Goal: Transaction & Acquisition: Purchase product/service

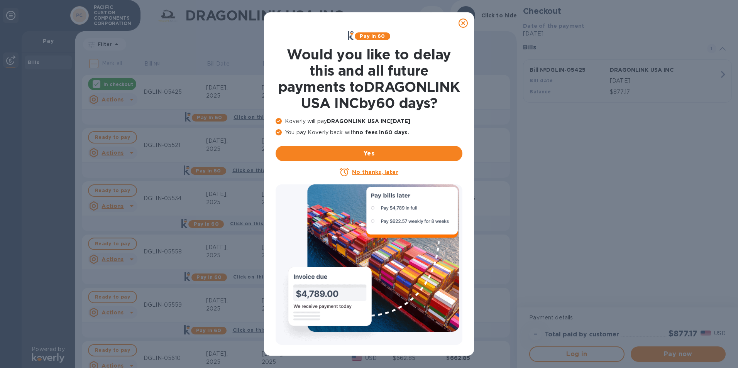
click at [462, 24] on icon at bounding box center [463, 23] width 9 height 9
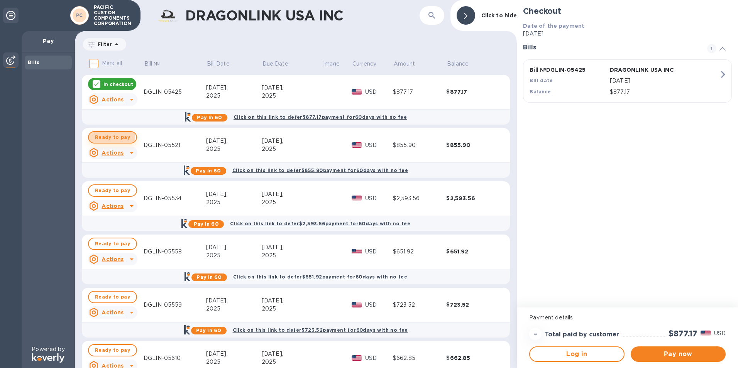
click at [110, 138] on span "Ready to pay" at bounding box center [112, 137] width 35 height 9
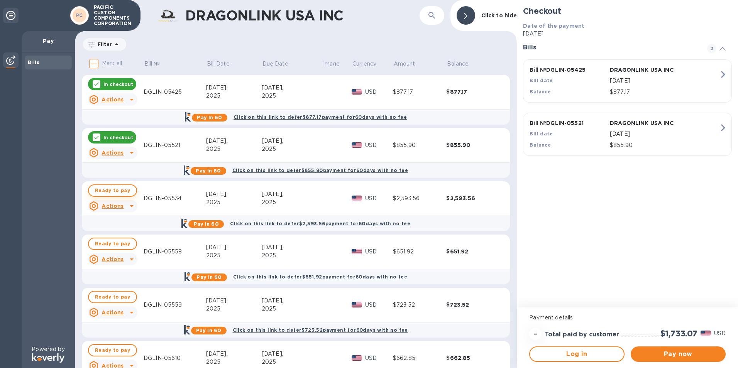
click at [123, 189] on span "Ready to pay" at bounding box center [112, 190] width 35 height 9
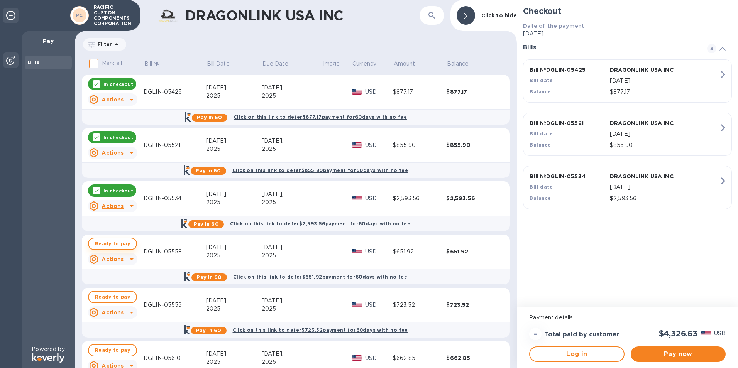
click at [107, 243] on span "Ready to pay" at bounding box center [112, 243] width 35 height 9
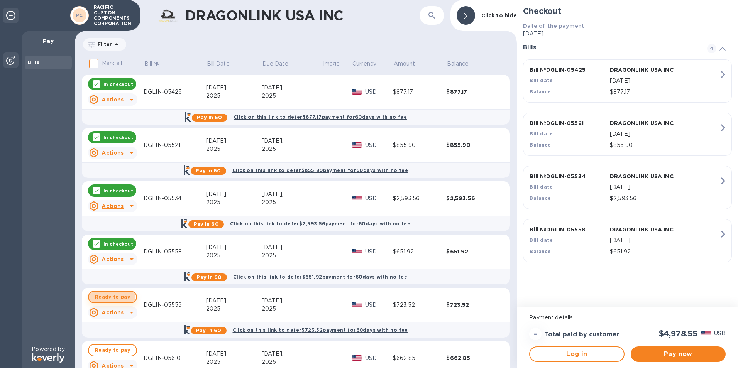
click at [109, 295] on span "Ready to pay" at bounding box center [112, 297] width 35 height 9
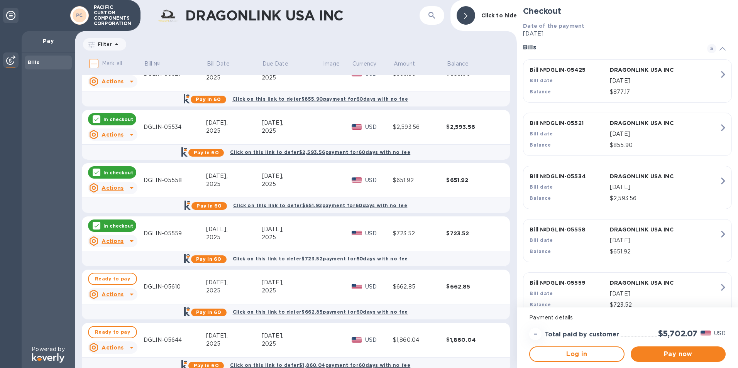
scroll to position [87, 0]
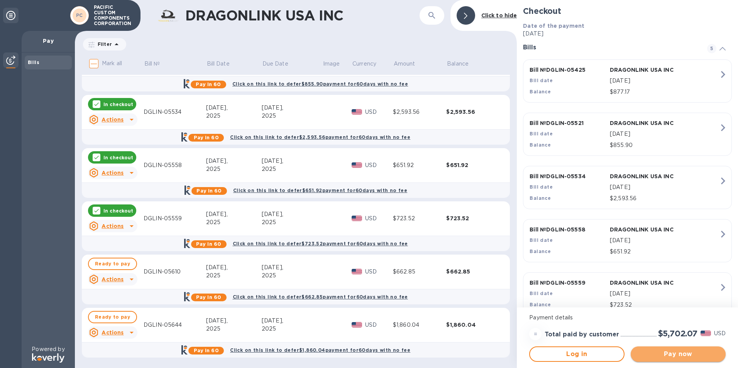
click at [669, 353] on span "Pay now" at bounding box center [678, 354] width 83 height 9
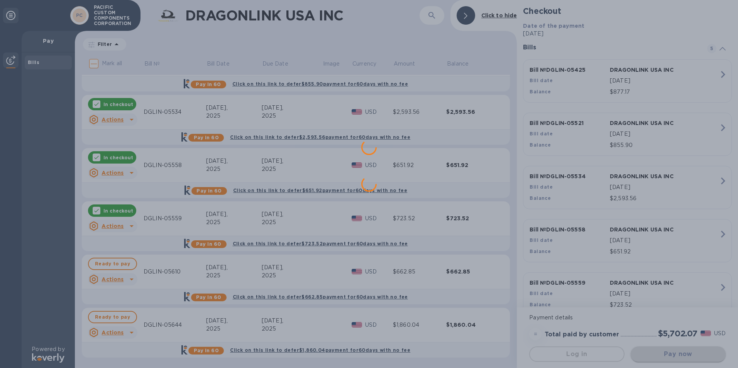
scroll to position [0, 0]
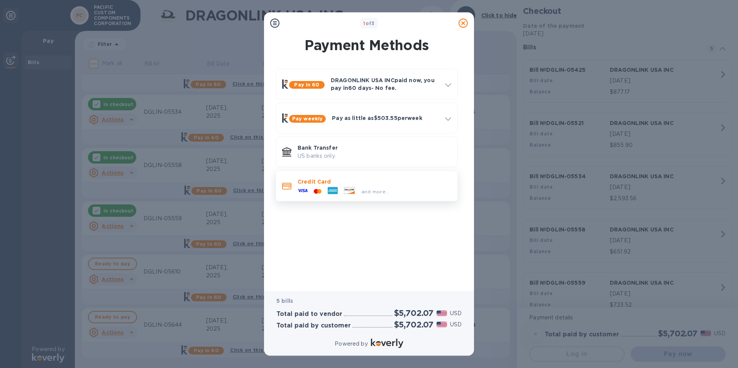
click at [373, 192] on span "and more..." at bounding box center [376, 192] width 28 height 6
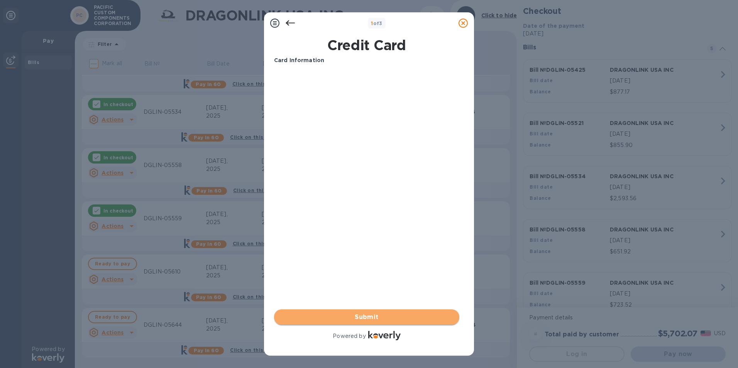
click at [373, 319] on span "Submit" at bounding box center [366, 317] width 173 height 9
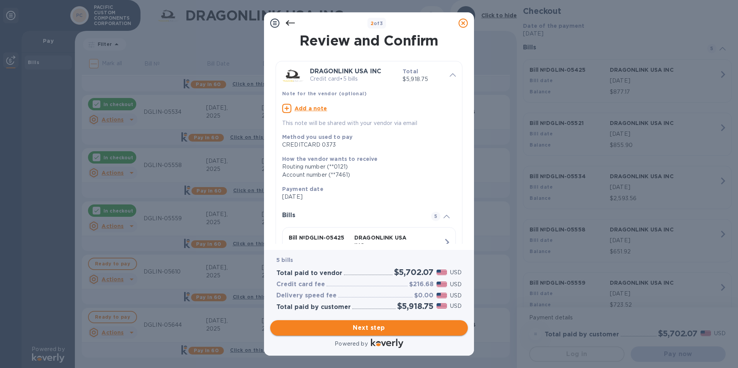
click at [370, 329] on span "Next step" at bounding box center [369, 328] width 185 height 9
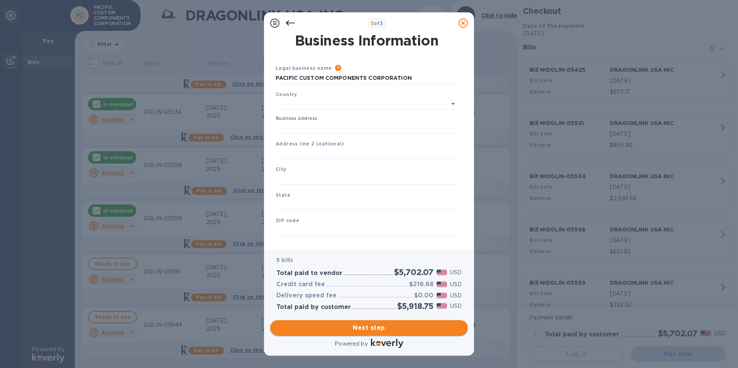
type input "[GEOGRAPHIC_DATA]"
click at [304, 127] on input "Business address" at bounding box center [367, 127] width 182 height 12
type input "[STREET_ADDRESS]"
type input "[GEOGRAPHIC_DATA]"
type input "IL"
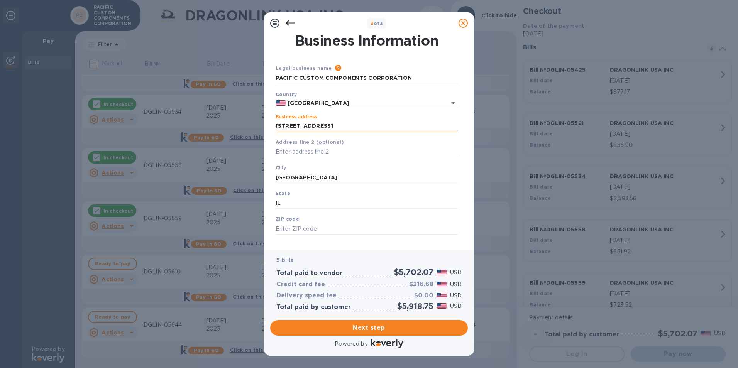
type input "60071"
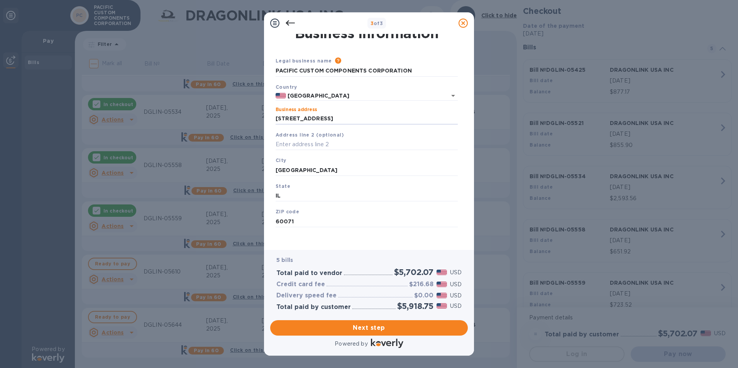
scroll to position [9, 0]
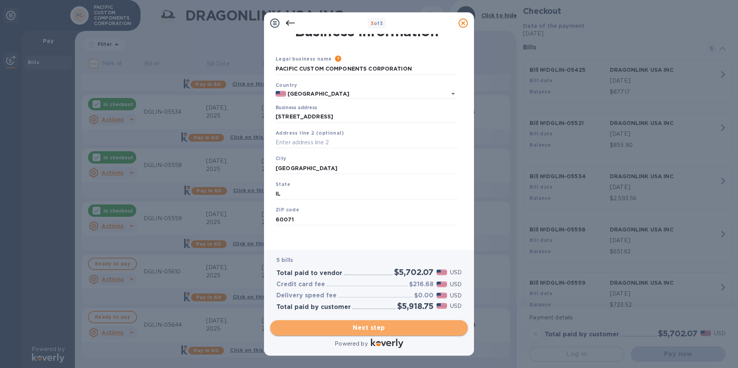
click at [364, 328] on span "Next step" at bounding box center [369, 328] width 185 height 9
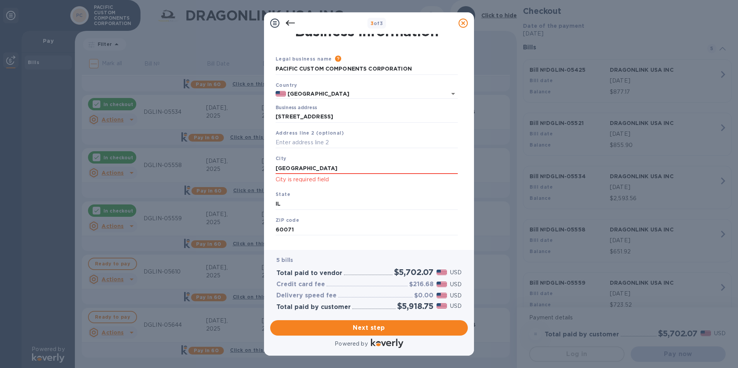
drag, startPoint x: 316, startPoint y: 170, endPoint x: 253, endPoint y: 168, distance: 62.6
click at [253, 169] on div "3 of 3 Business Information Legal business name Please provide the legal name t…" at bounding box center [369, 184] width 738 height 368
click at [377, 250] on div "5 bills Total paid to vendor $5,702.07 USD Credit card fee $216.68 USD Delivery…" at bounding box center [369, 284] width 201 height 70
click at [317, 207] on input "IL" at bounding box center [367, 205] width 182 height 12
drag, startPoint x: 317, startPoint y: 168, endPoint x: 227, endPoint y: 169, distance: 89.2
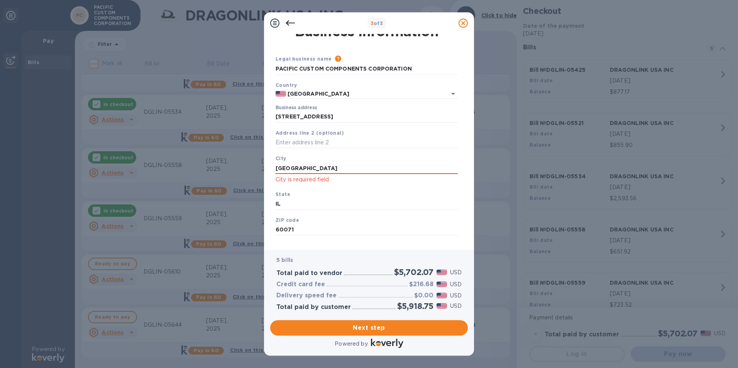
click at [229, 168] on div "3 of 3 Business Information Legal business name Please provide the legal name t…" at bounding box center [369, 184] width 738 height 368
type input "[GEOGRAPHIC_DATA]"
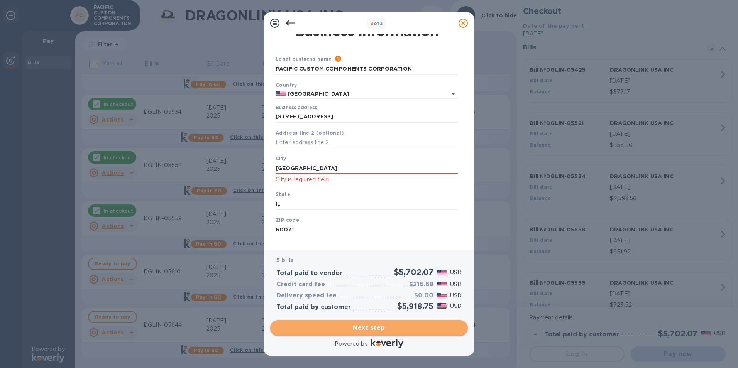
click at [350, 329] on span "Next step" at bounding box center [369, 328] width 185 height 9
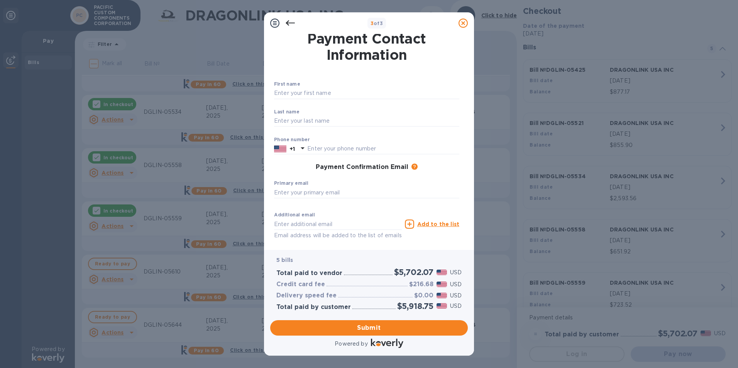
scroll to position [0, 0]
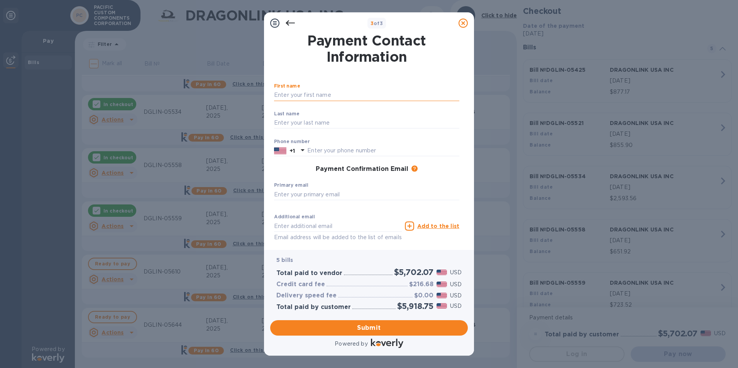
click at [313, 96] on input "text" at bounding box center [366, 96] width 185 height 12
type input "[PERSON_NAME]"
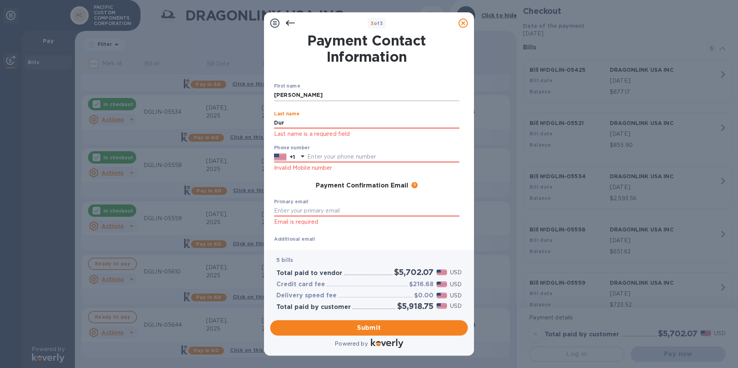
type input "[PERSON_NAME]"
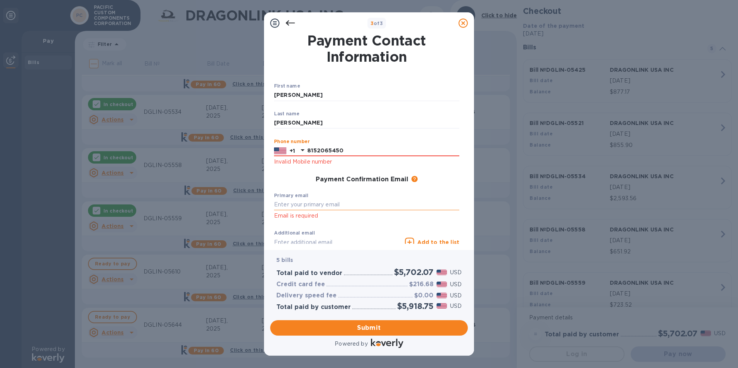
type input "8152065450"
click at [291, 203] on input "text" at bounding box center [366, 205] width 185 height 12
type input "[PERSON_NAME][EMAIL_ADDRESS][DOMAIN_NAME]"
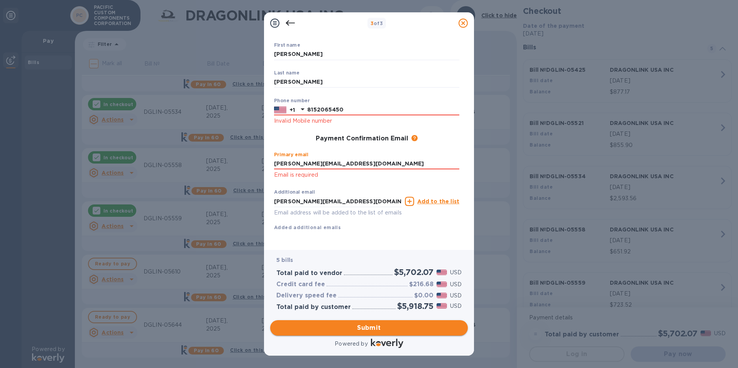
scroll to position [34, 0]
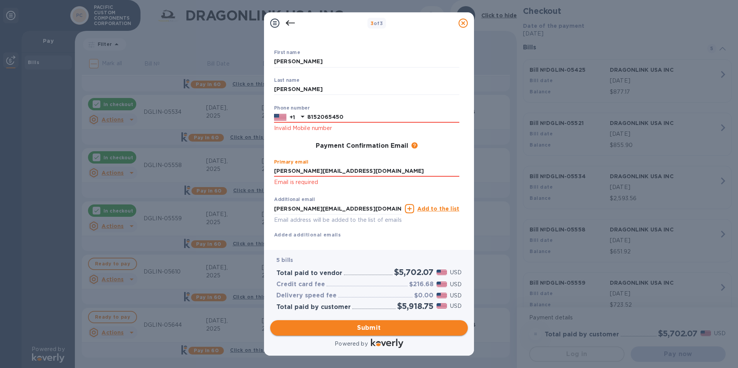
click at [370, 331] on span "Submit" at bounding box center [369, 328] width 185 height 9
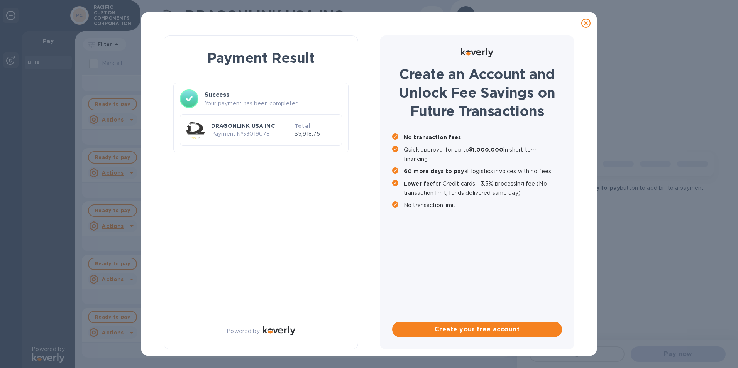
scroll to position [0, 0]
